Goal: Task Accomplishment & Management: Complete application form

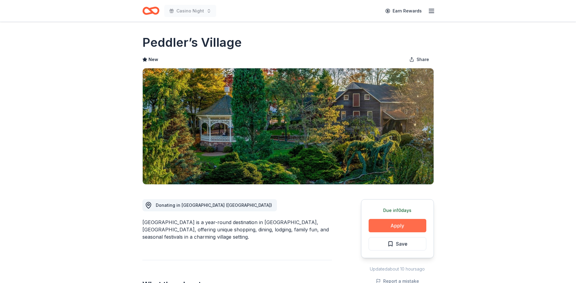
click at [410, 225] on button "Apply" at bounding box center [397, 225] width 58 height 13
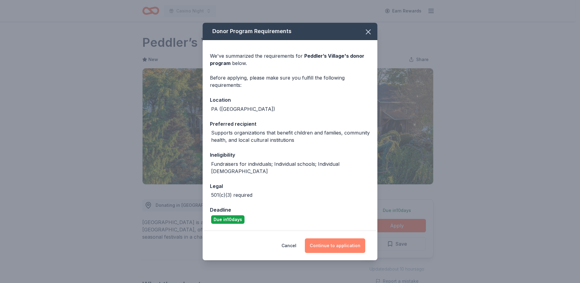
click at [322, 241] on button "Continue to application" at bounding box center [335, 245] width 60 height 15
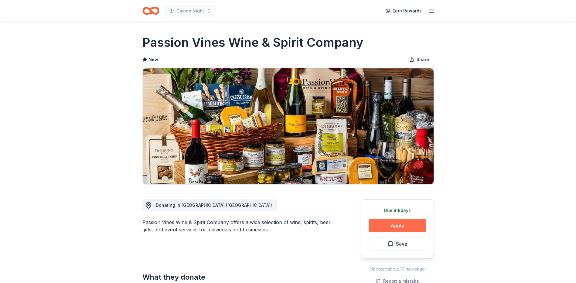
click at [410, 225] on button "Apply" at bounding box center [397, 225] width 58 height 13
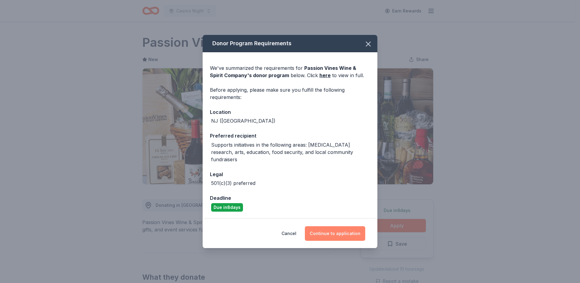
click at [328, 235] on button "Continue to application" at bounding box center [335, 233] width 60 height 15
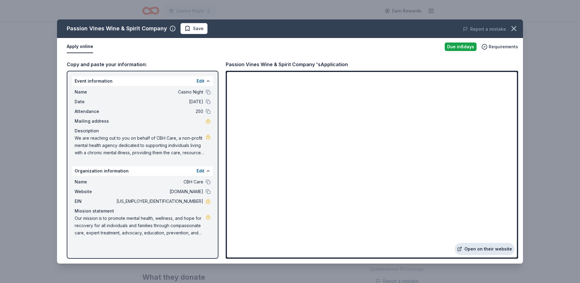
click at [481, 247] on link "Open on their website" at bounding box center [485, 249] width 60 height 12
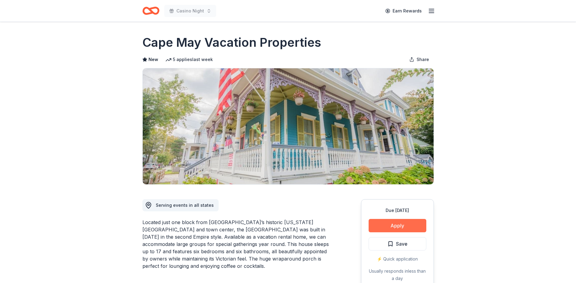
click at [397, 230] on button "Apply" at bounding box center [397, 225] width 58 height 13
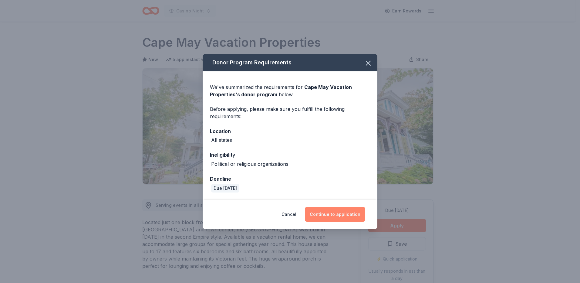
click at [337, 212] on button "Continue to application" at bounding box center [335, 214] width 60 height 15
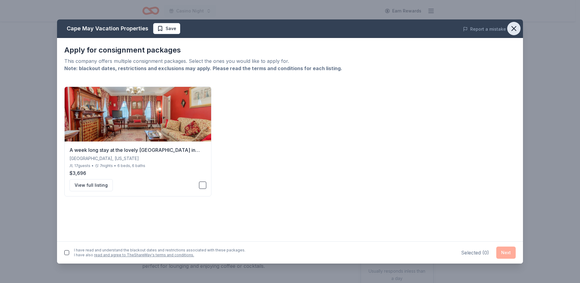
click at [516, 27] on icon "button" at bounding box center [514, 28] width 4 height 4
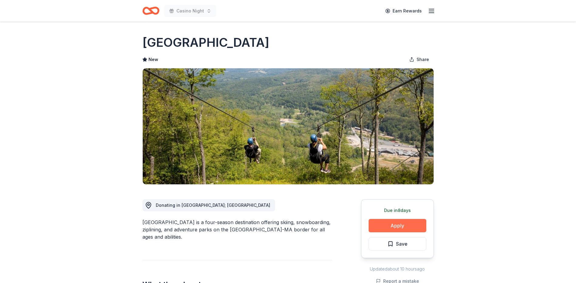
click at [400, 227] on button "Apply" at bounding box center [397, 225] width 58 height 13
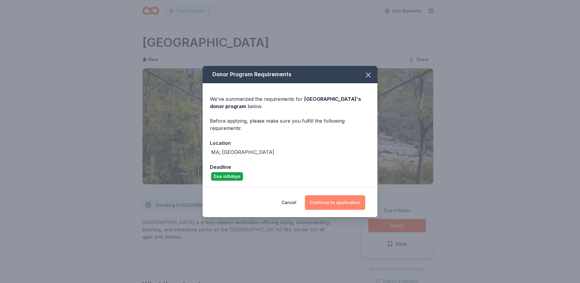
click at [338, 202] on button "Continue to application" at bounding box center [335, 202] width 60 height 15
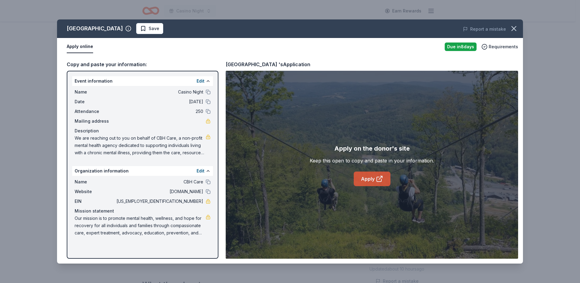
click at [377, 182] on link "Apply" at bounding box center [372, 178] width 37 height 15
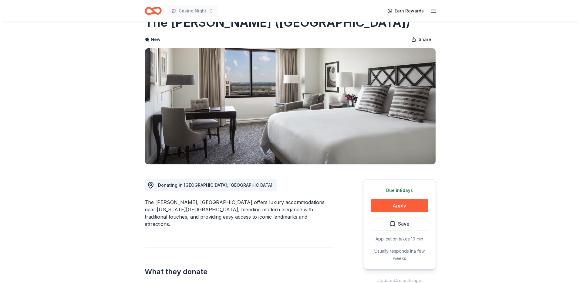
scroll to position [30, 0]
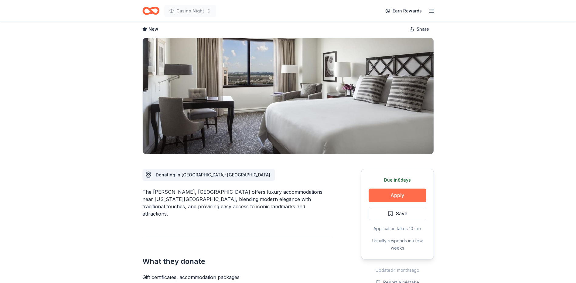
click at [405, 192] on button "Apply" at bounding box center [397, 194] width 58 height 13
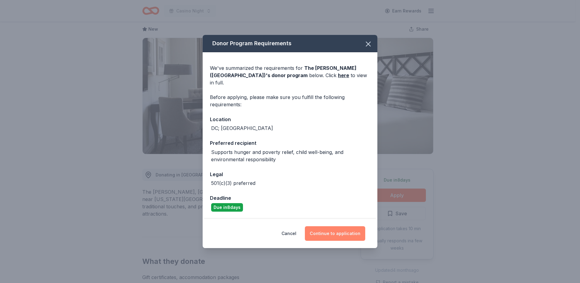
click at [335, 230] on button "Continue to application" at bounding box center [335, 233] width 60 height 15
